Goal: Find specific page/section: Find specific page/section

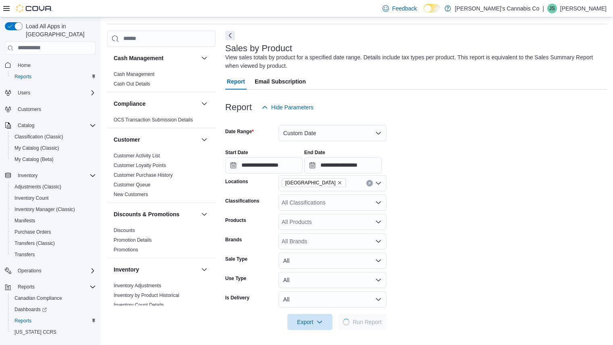
scroll to position [27, 0]
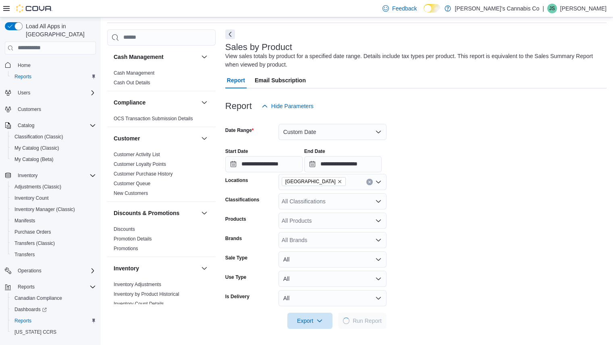
click at [35, 60] on span "Home" at bounding box center [55, 65] width 81 height 10
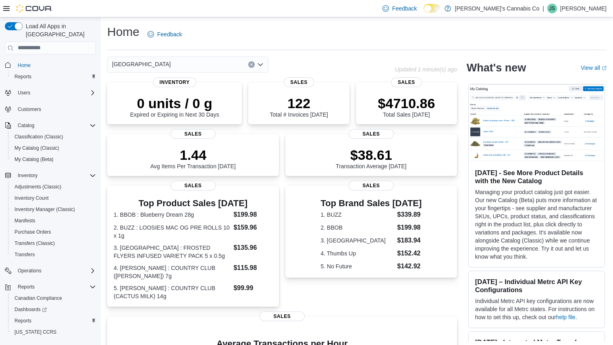
click at [211, 62] on div "[GEOGRAPHIC_DATA]" at bounding box center [187, 64] width 161 height 16
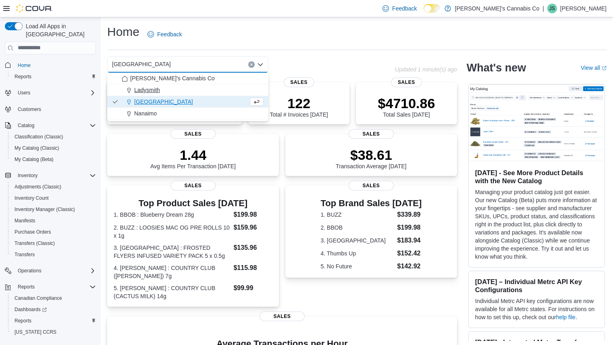
click at [189, 87] on div "Ladysmith" at bounding box center [193, 90] width 142 height 8
